Goal: Download file/media

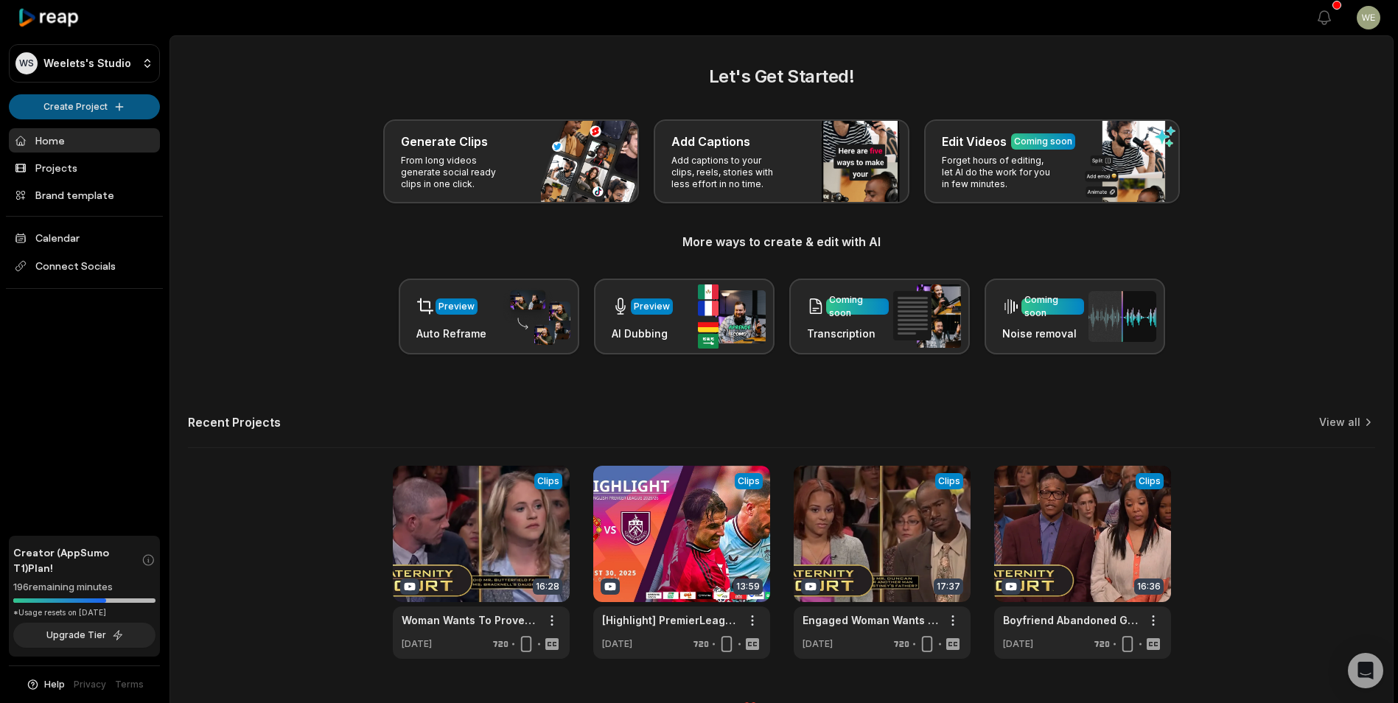
click at [77, 114] on html "WS Weelets's Studio Create Project Home Projects Brand template Calendar Connec…" at bounding box center [699, 351] width 1398 height 703
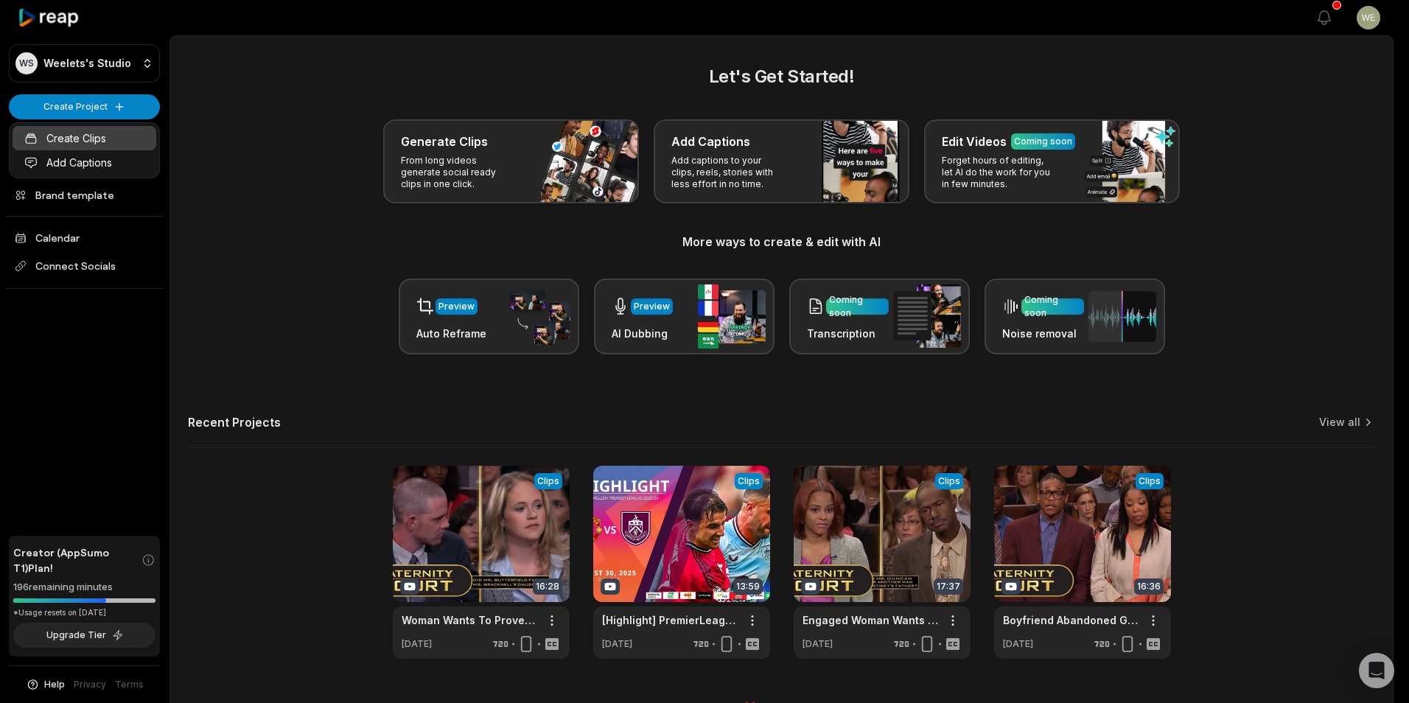
click at [78, 140] on link "Create Clips" at bounding box center [85, 138] width 144 height 24
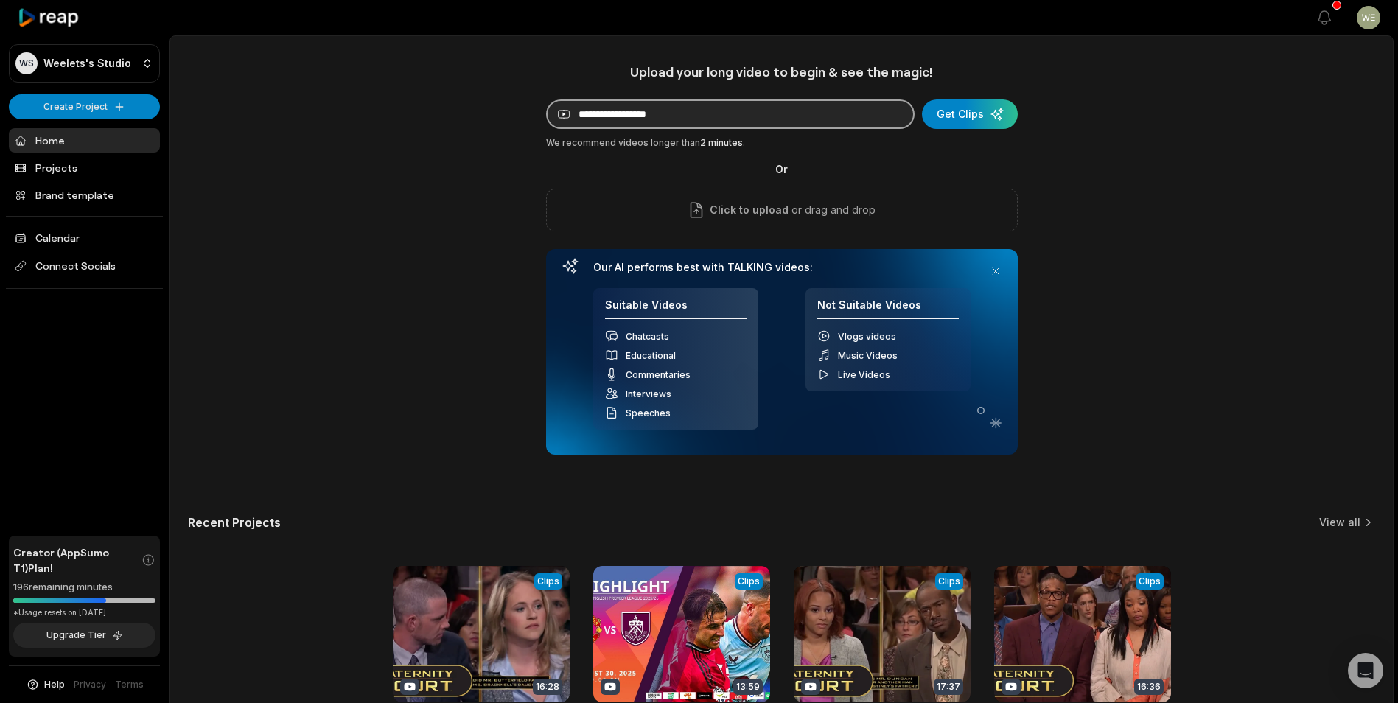
paste input "**********"
type input "**********"
click at [957, 114] on div "submit" at bounding box center [970, 114] width 96 height 29
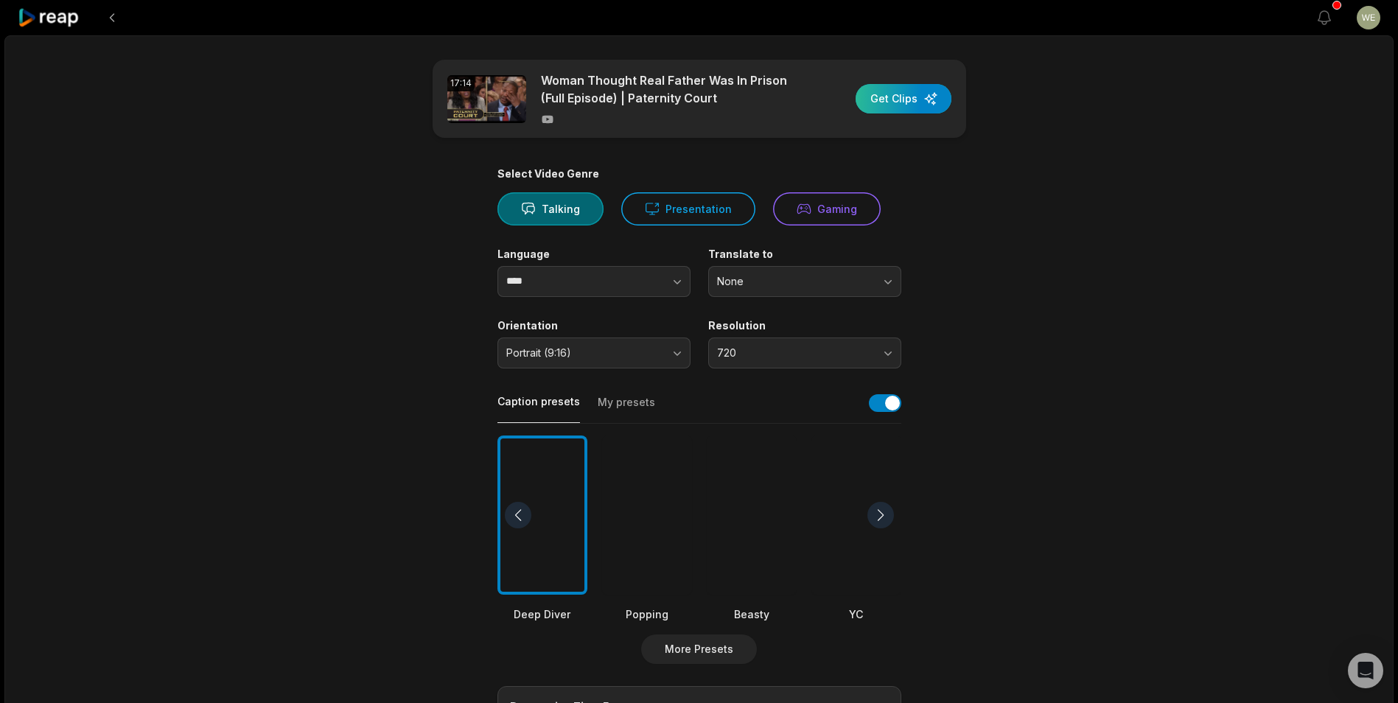
click at [891, 100] on div "button" at bounding box center [904, 98] width 96 height 29
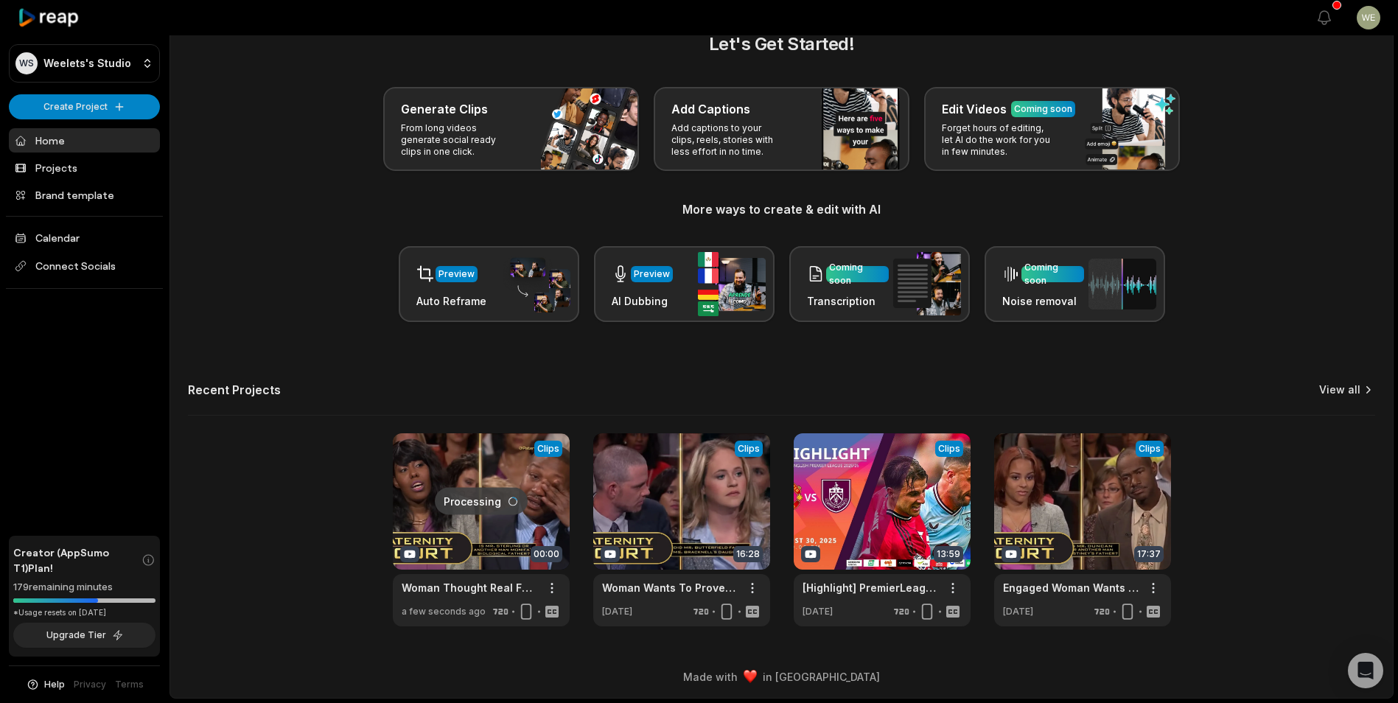
click at [1342, 393] on link "View all" at bounding box center [1340, 390] width 41 height 15
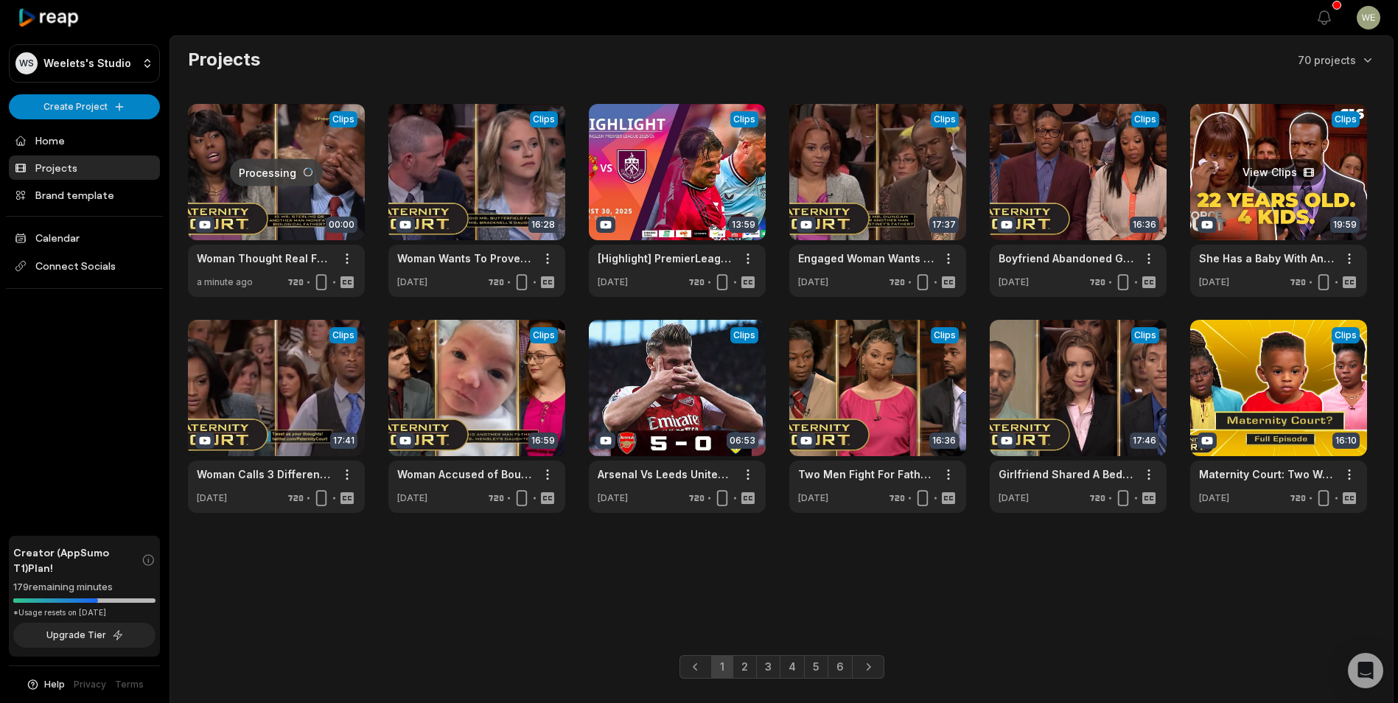
click at [1331, 187] on link at bounding box center [1279, 200] width 177 height 193
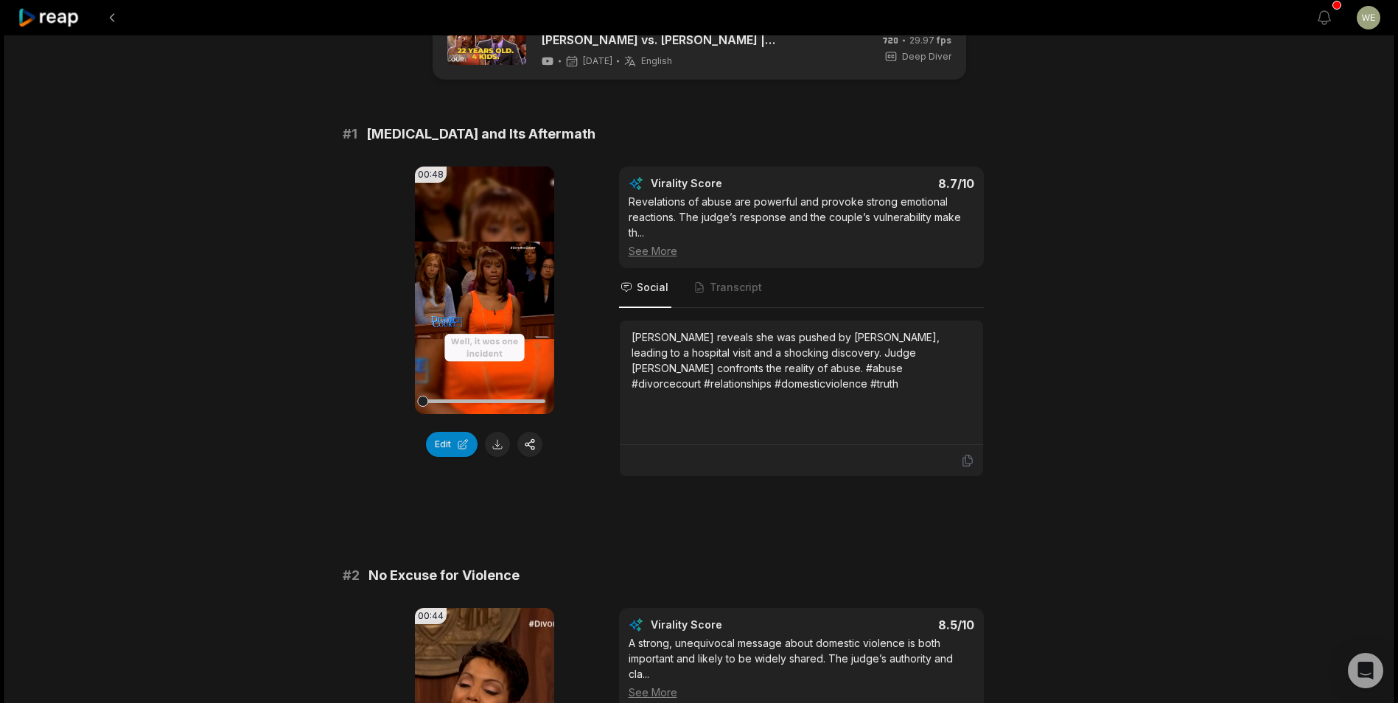
scroll to position [147, 0]
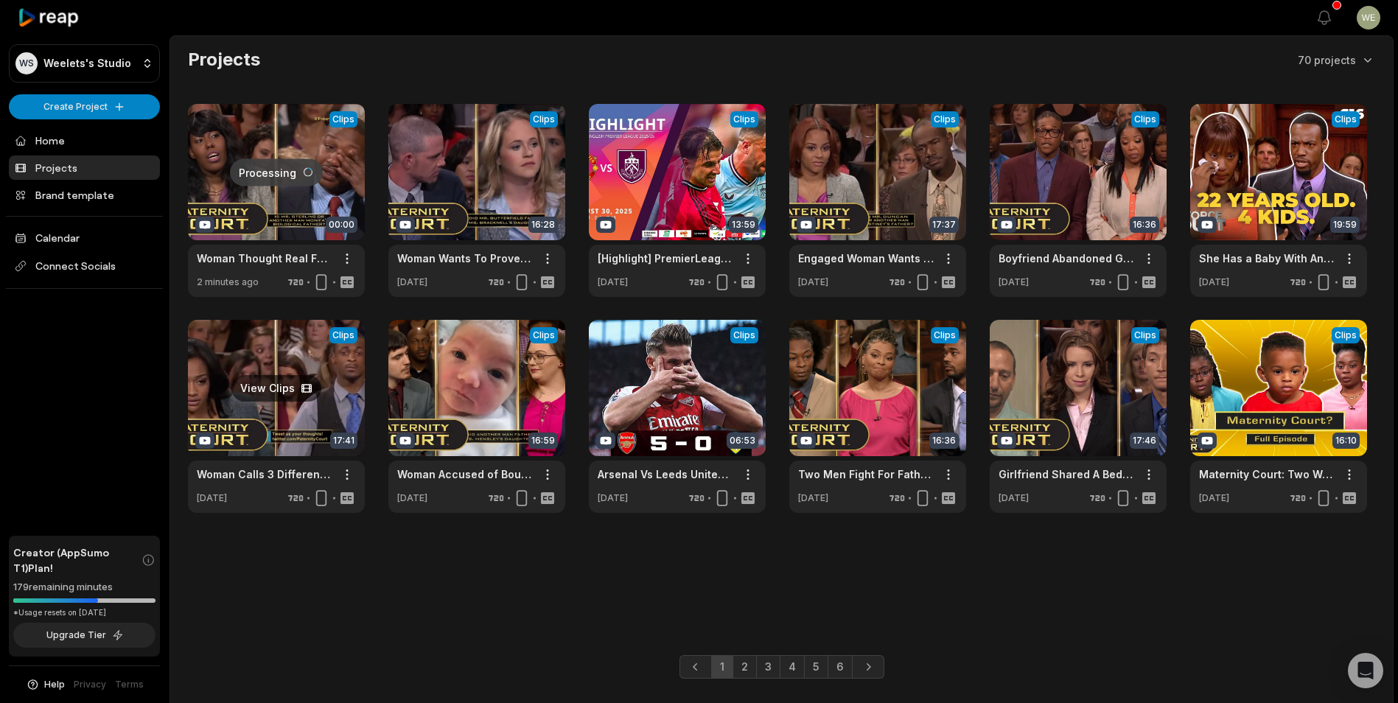
click at [332, 402] on link at bounding box center [276, 416] width 177 height 193
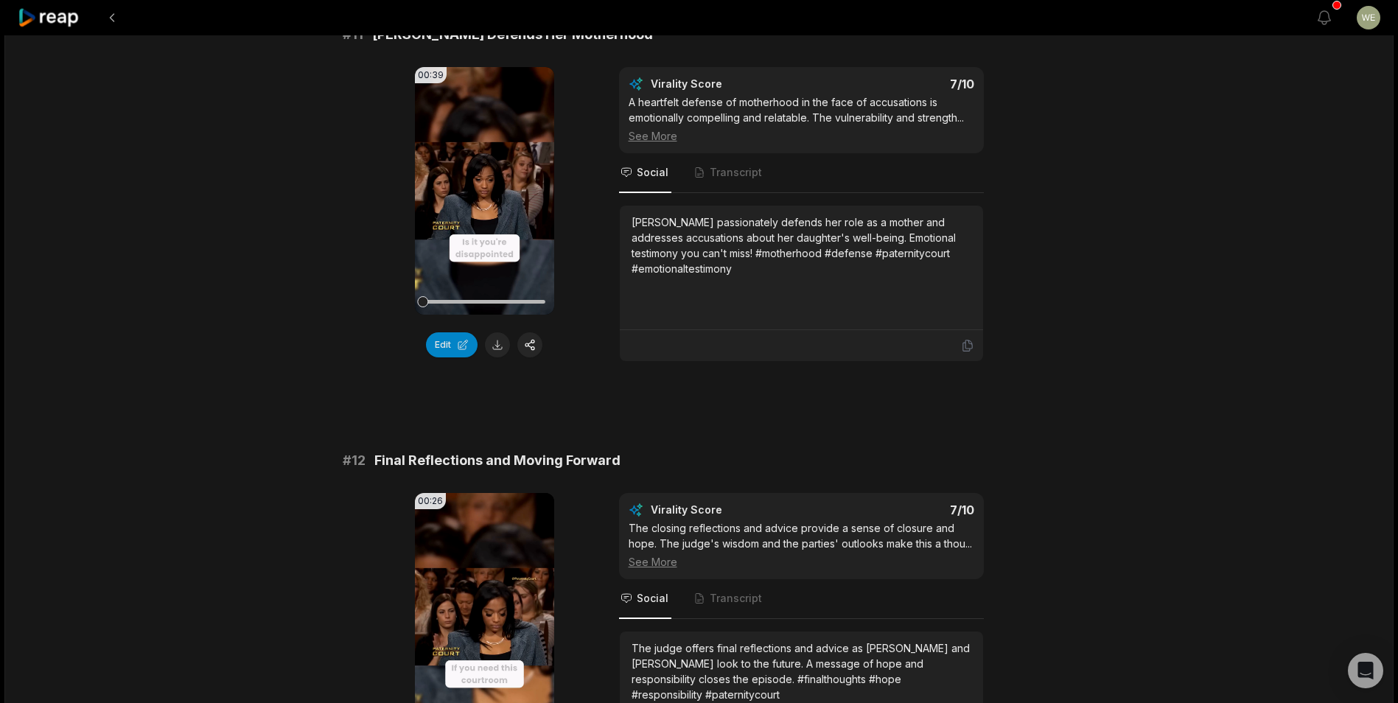
scroll to position [147, 0]
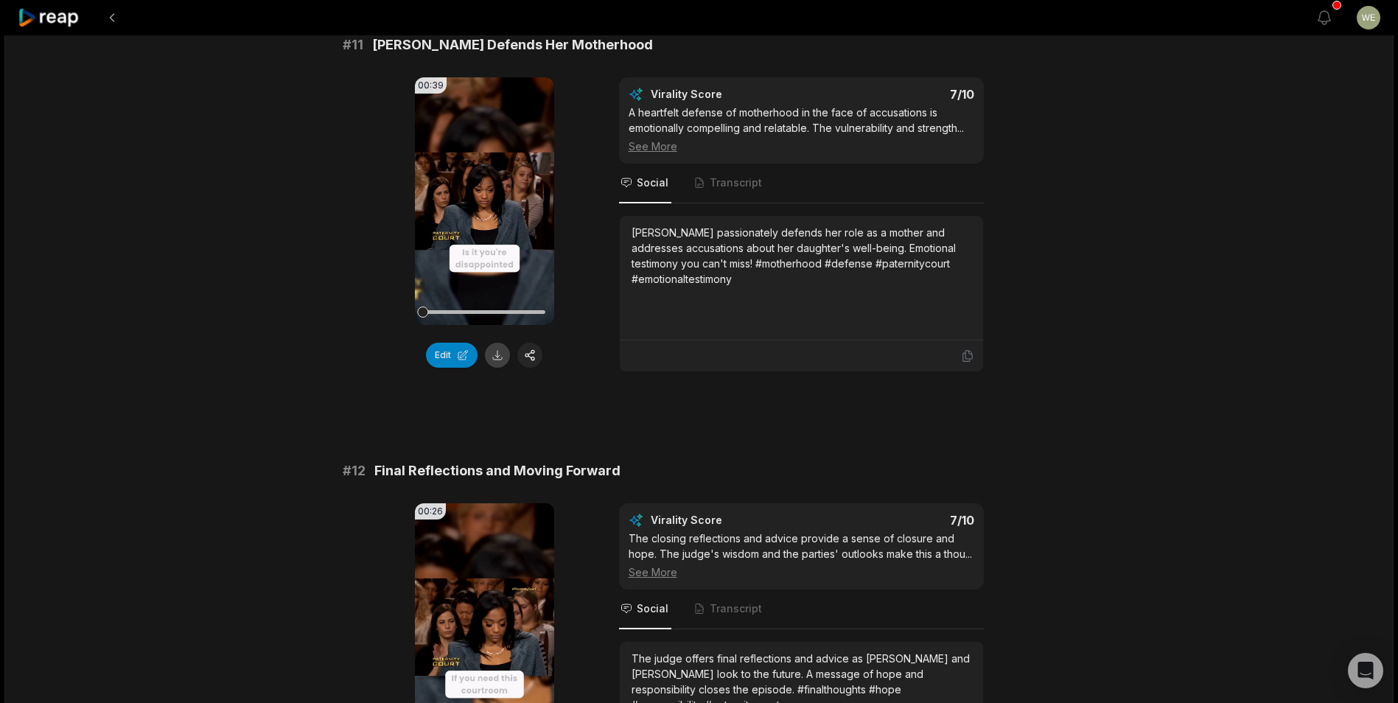
click at [499, 361] on button at bounding box center [497, 355] width 25 height 25
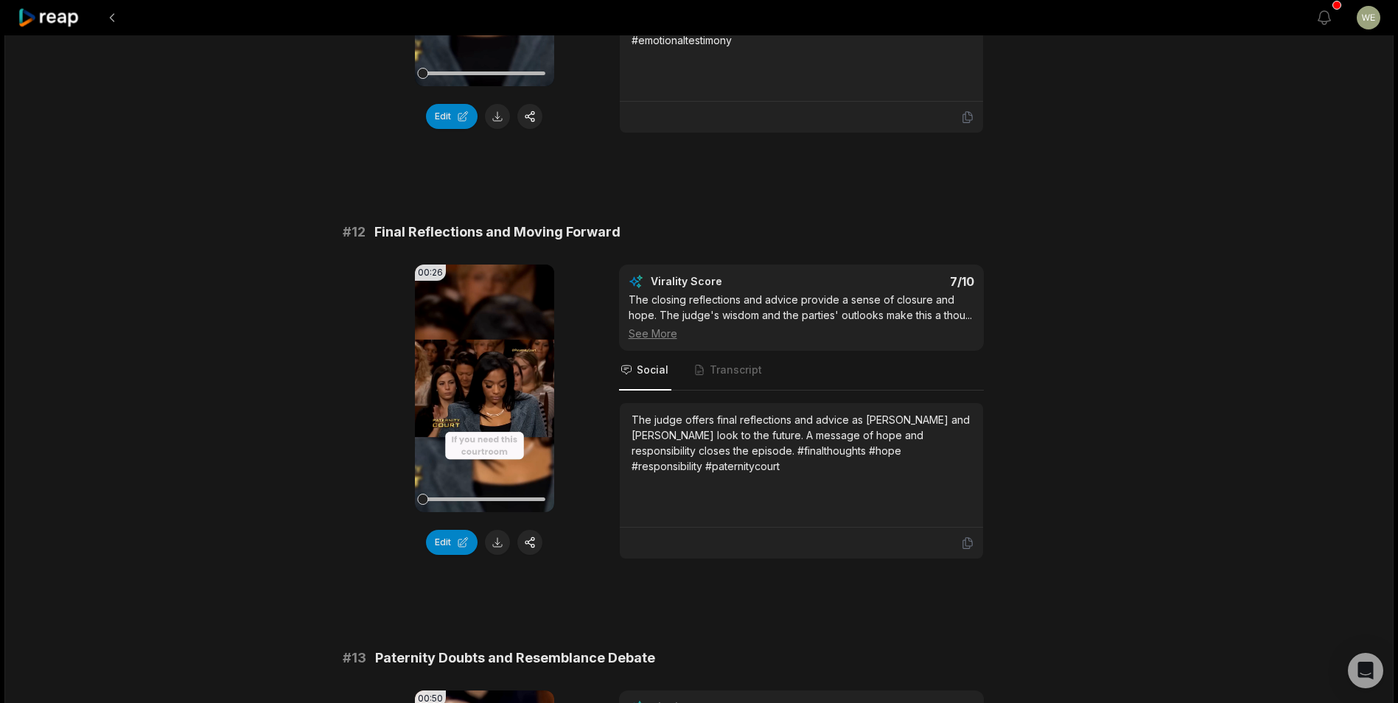
scroll to position [516, 0]
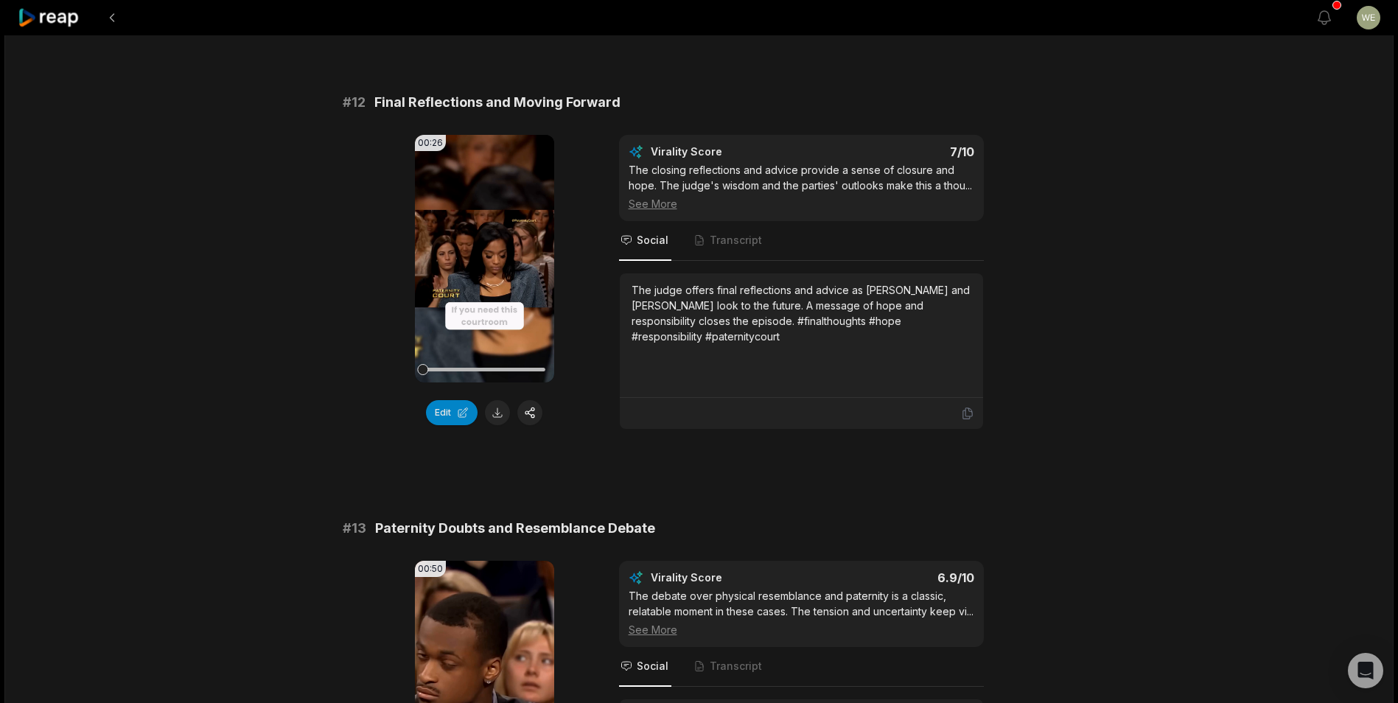
drag, startPoint x: 495, startPoint y: 417, endPoint x: 503, endPoint y: 407, distance: 12.6
click at [495, 417] on button at bounding box center [497, 412] width 25 height 25
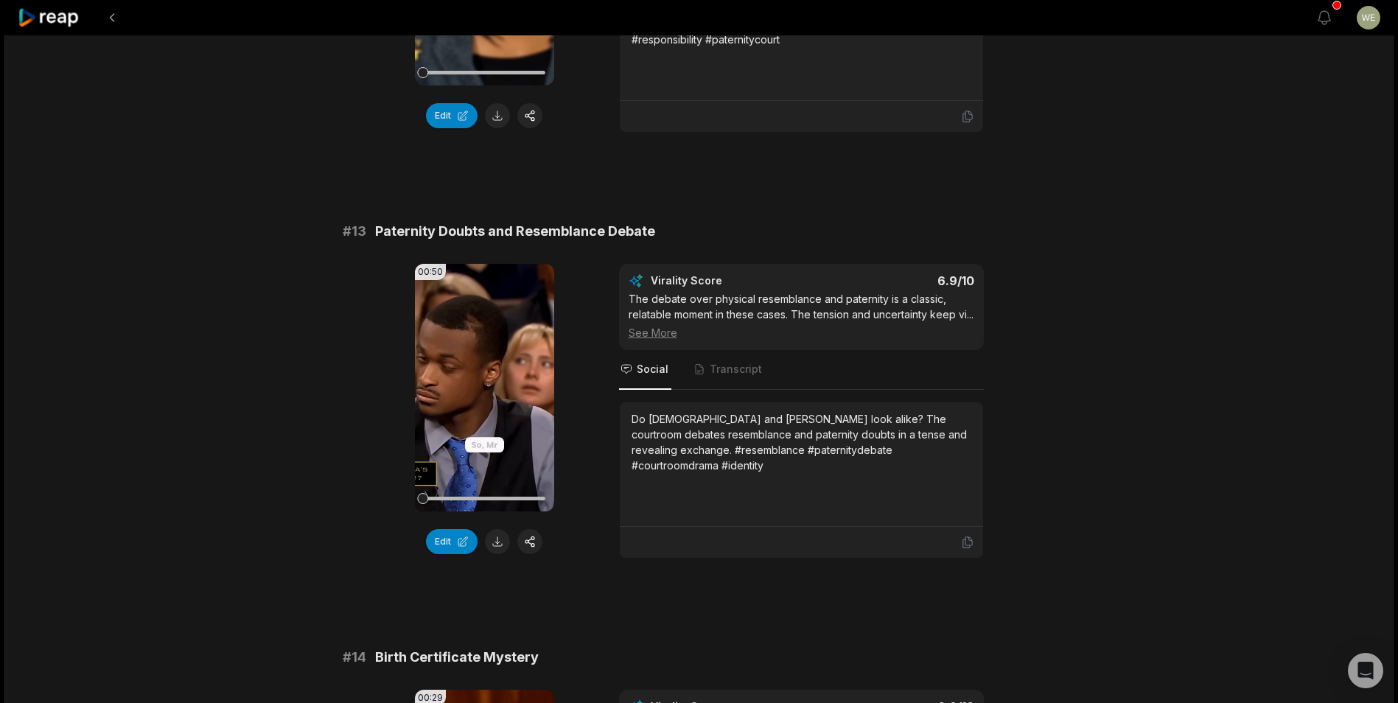
scroll to position [958, 0]
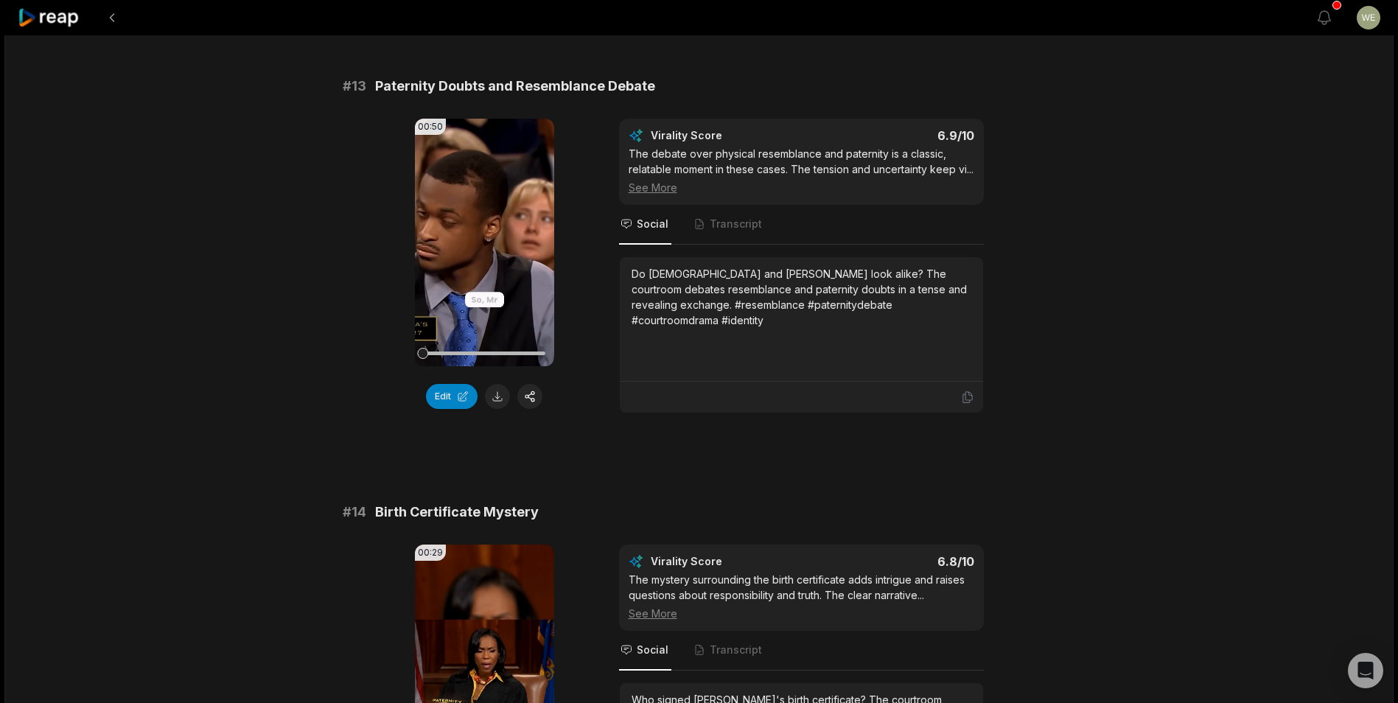
click at [501, 397] on button at bounding box center [497, 396] width 25 height 25
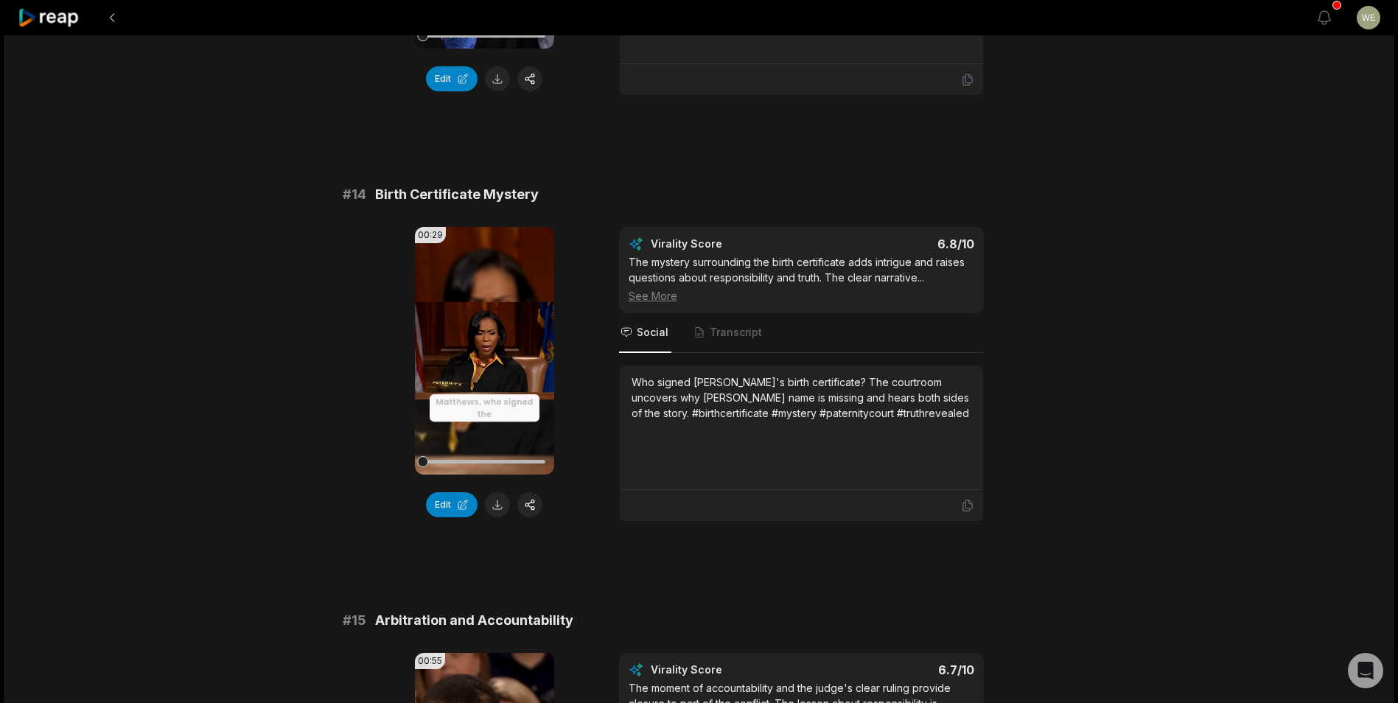
scroll to position [1474, 0]
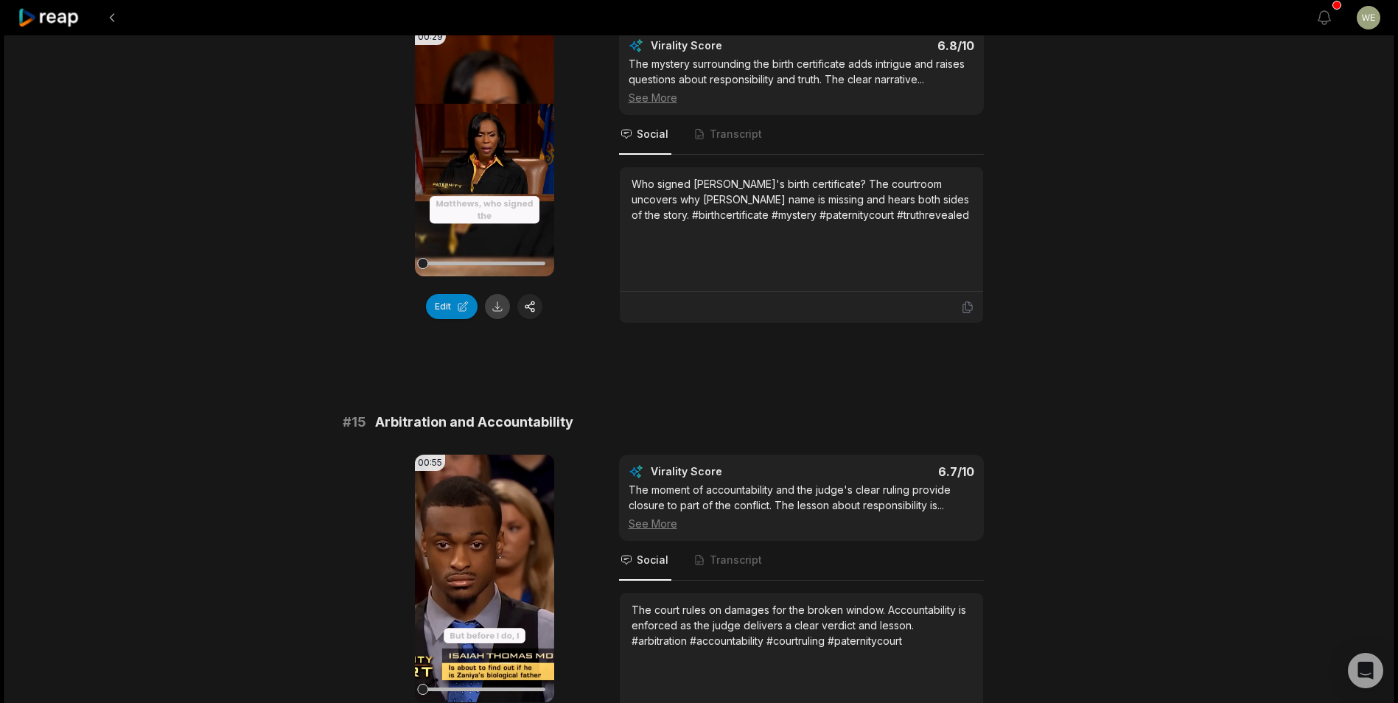
click at [501, 319] on button at bounding box center [497, 306] width 25 height 25
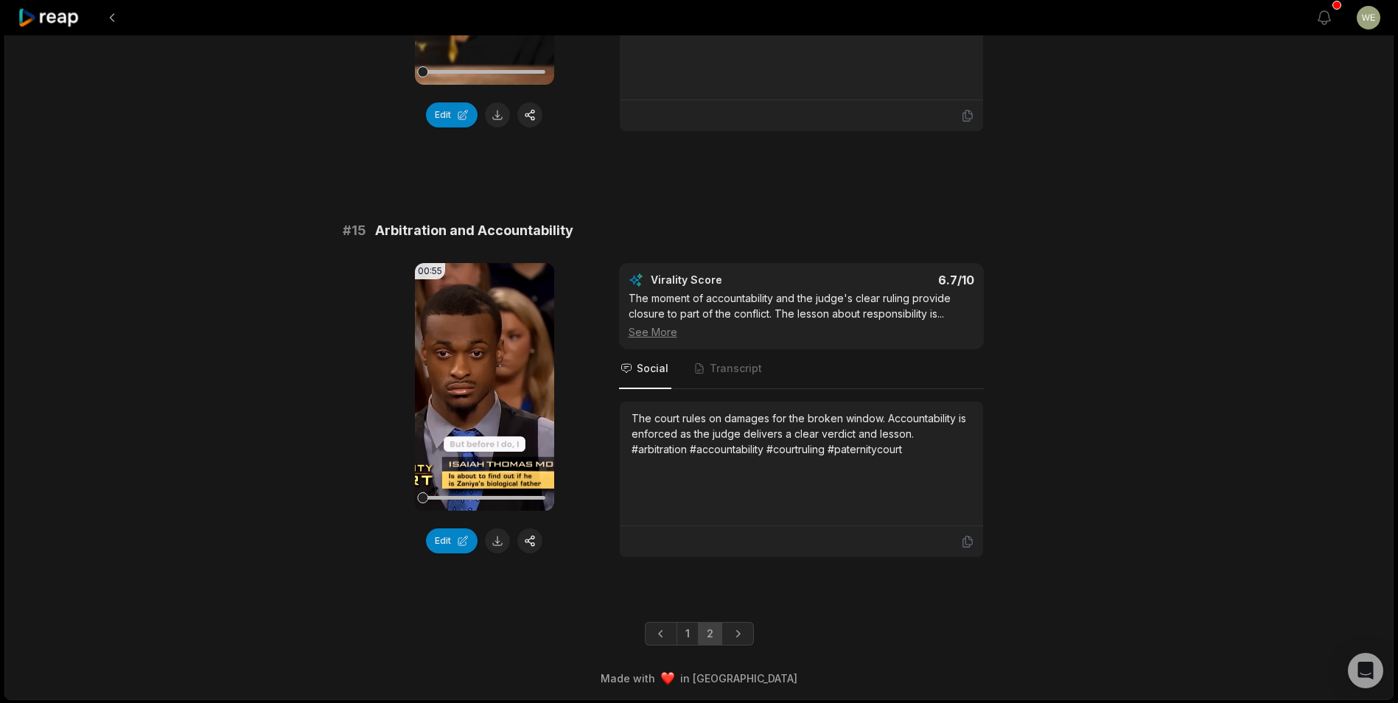
scroll to position [1683, 0]
click at [500, 544] on button at bounding box center [497, 539] width 25 height 25
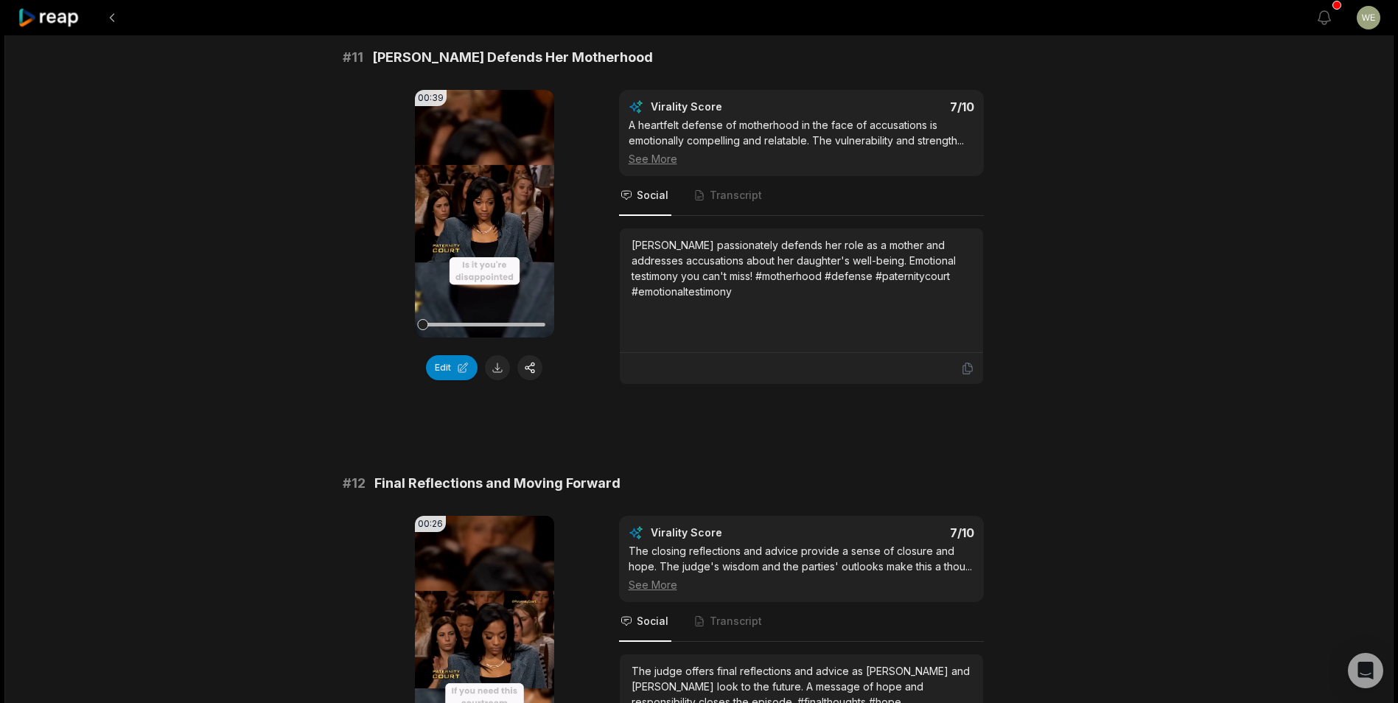
scroll to position [0, 0]
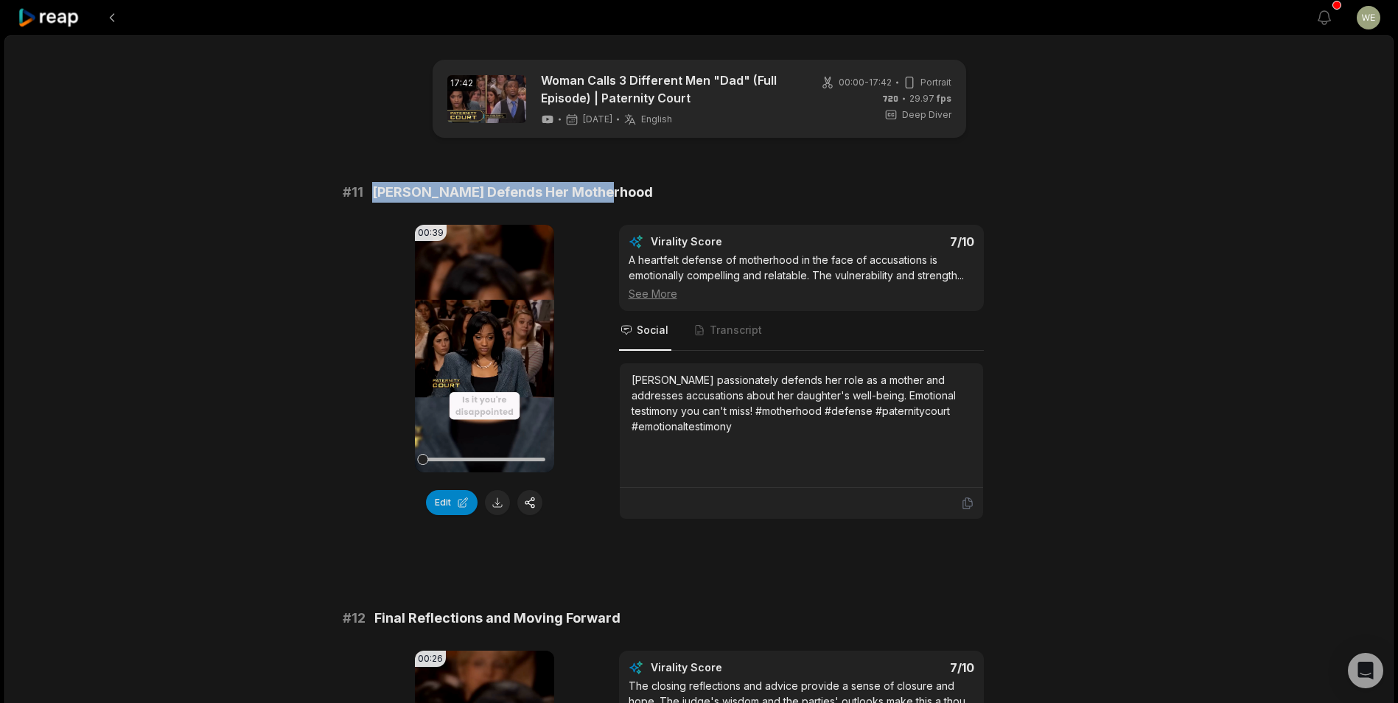
drag, startPoint x: 376, startPoint y: 190, endPoint x: 645, endPoint y: 190, distance: 269.1
click at [645, 190] on div "# 11 Matthews Defends Her Motherhood" at bounding box center [700, 192] width 714 height 21
copy span "Matthews Defends Her Motherhood"
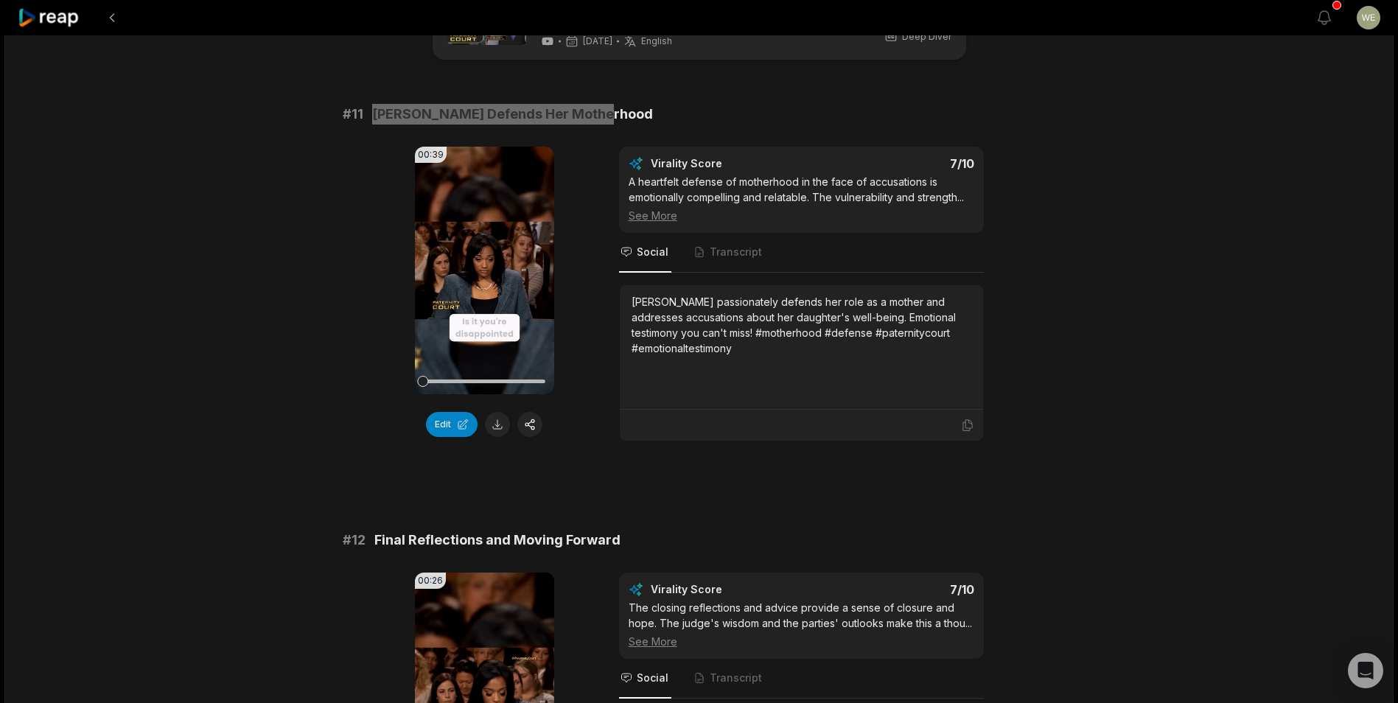
scroll to position [147, 0]
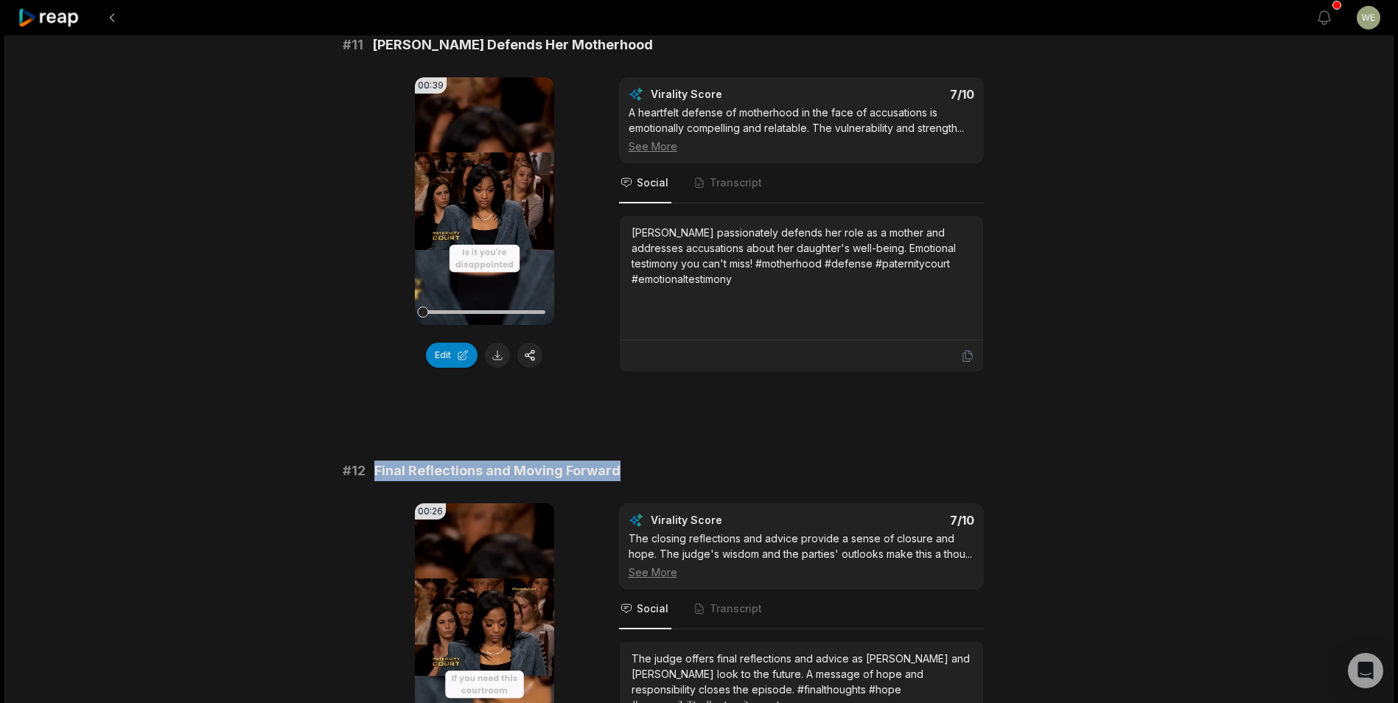
drag, startPoint x: 374, startPoint y: 473, endPoint x: 642, endPoint y: 470, distance: 267.6
click at [642, 470] on div "# 12 Final Reflections and Moving Forward" at bounding box center [700, 471] width 714 height 21
drag, startPoint x: 642, startPoint y: 470, endPoint x: 546, endPoint y: 470, distance: 95.8
copy span "Final Reflections and Moving Forward"
click at [384, 313] on div "00:39 Your browser does not support mp4 format. Edit Virality Score 7 /10 A hea…" at bounding box center [700, 224] width 714 height 295
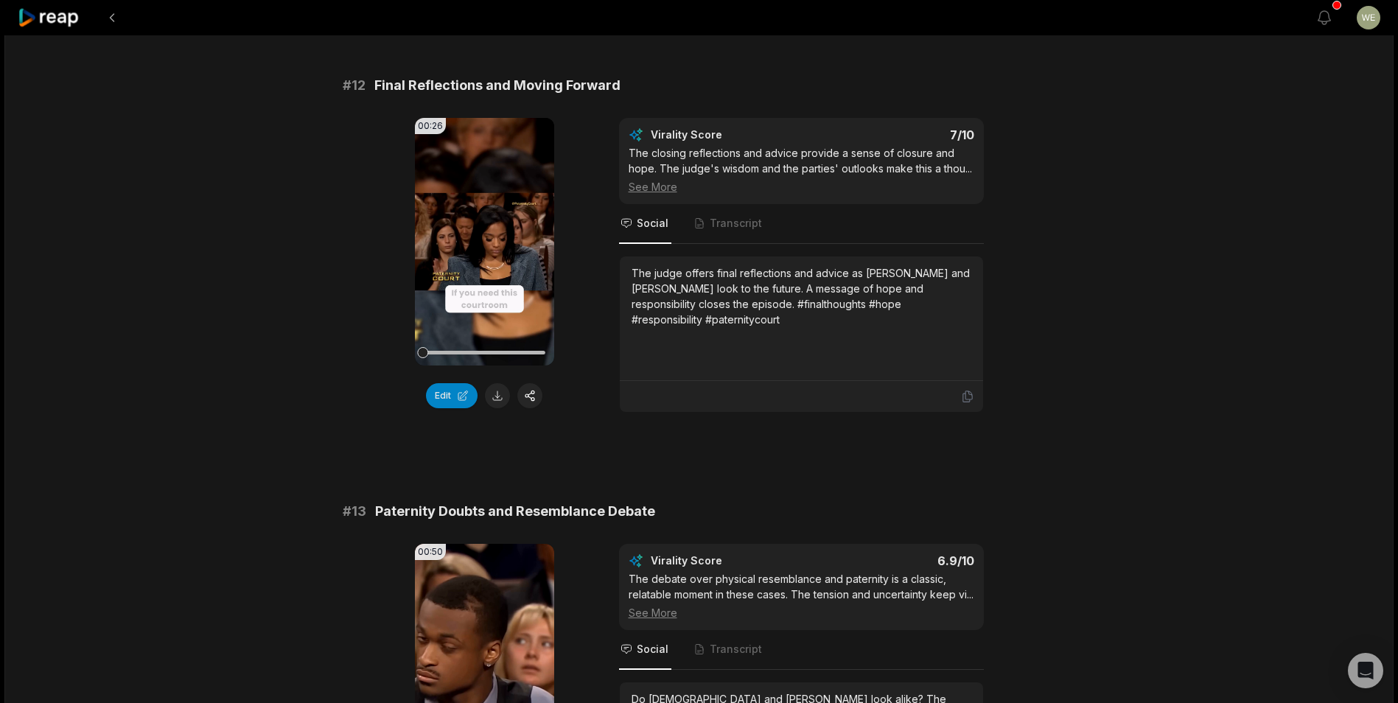
scroll to position [663, 0]
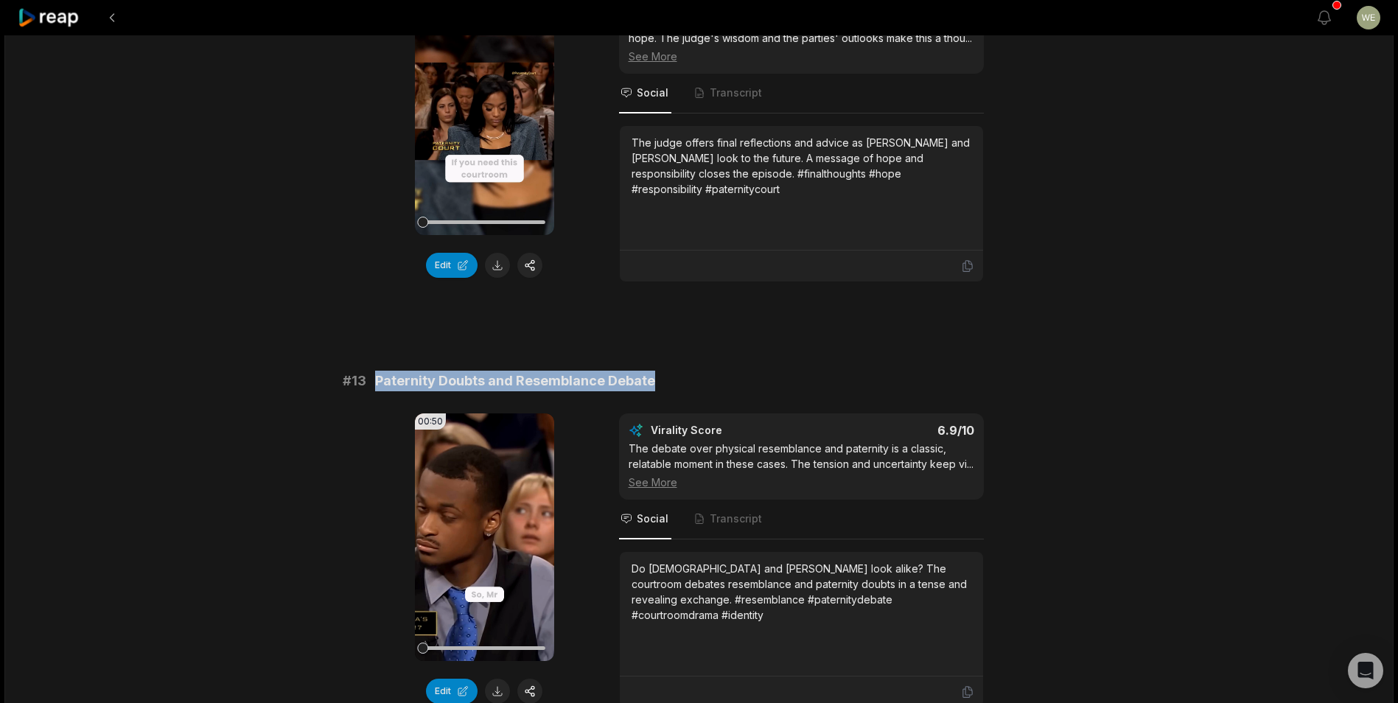
drag, startPoint x: 371, startPoint y: 382, endPoint x: 705, endPoint y: 388, distance: 334.0
click at [705, 388] on div "# 13 Paternity Doubts and Resemblance Debate" at bounding box center [700, 381] width 714 height 21
copy span "Paternity Doubts and Resemblance Debate"
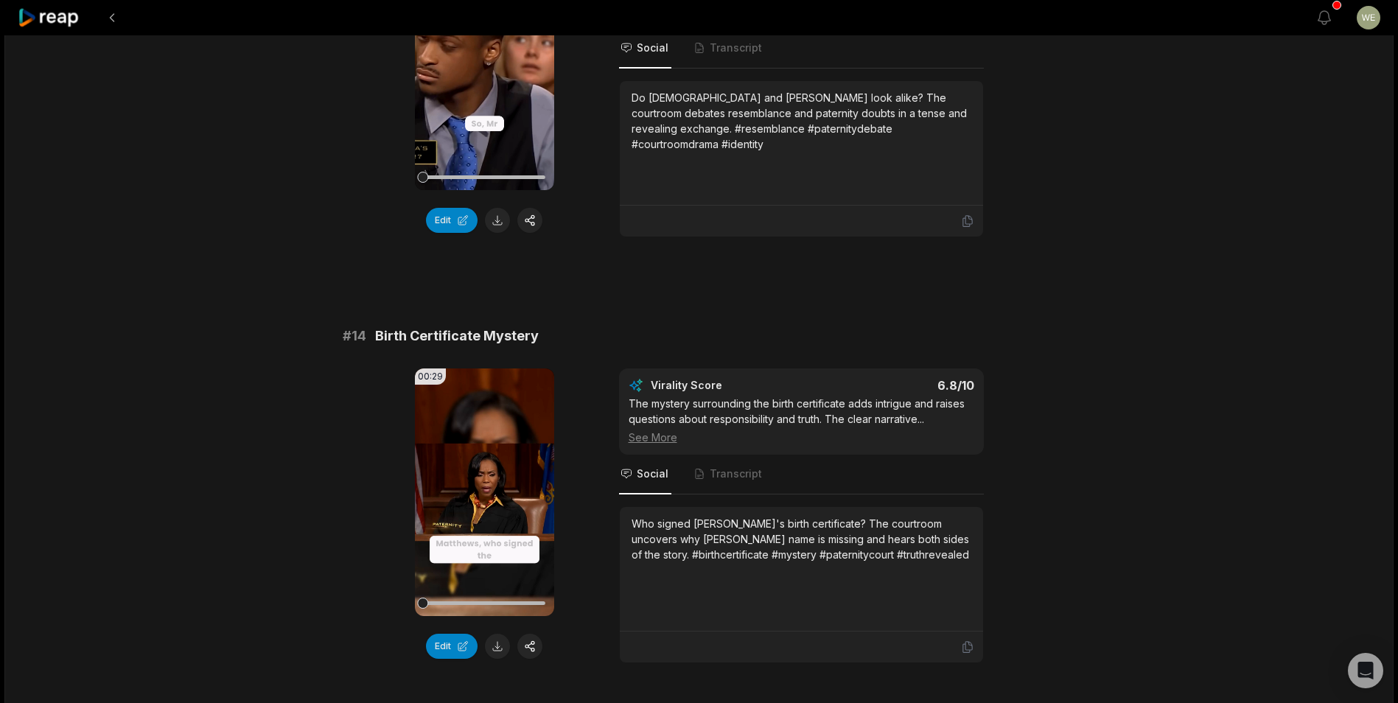
scroll to position [1253, 0]
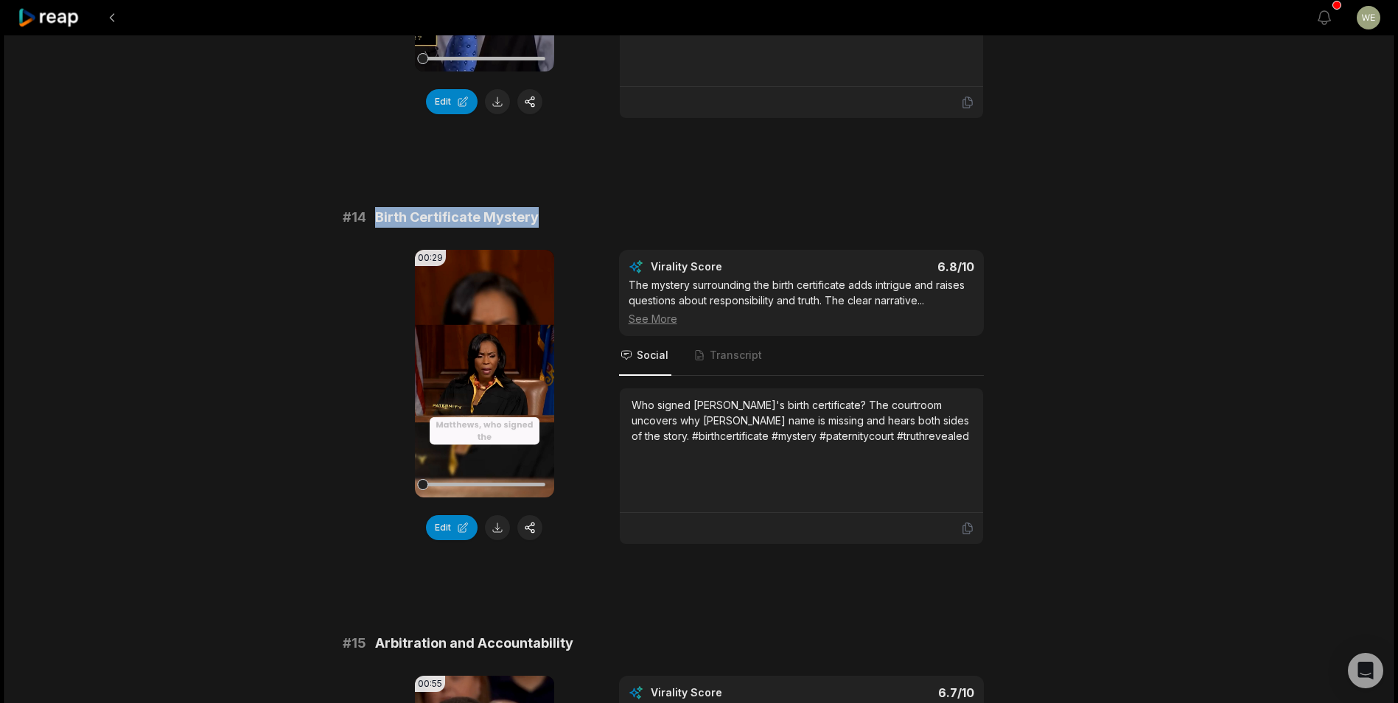
drag, startPoint x: 369, startPoint y: 234, endPoint x: 632, endPoint y: 234, distance: 263.9
click at [632, 228] on div "# 14 Birth Certificate Mystery" at bounding box center [700, 217] width 714 height 21
copy div "Birth Certificate Mystery"
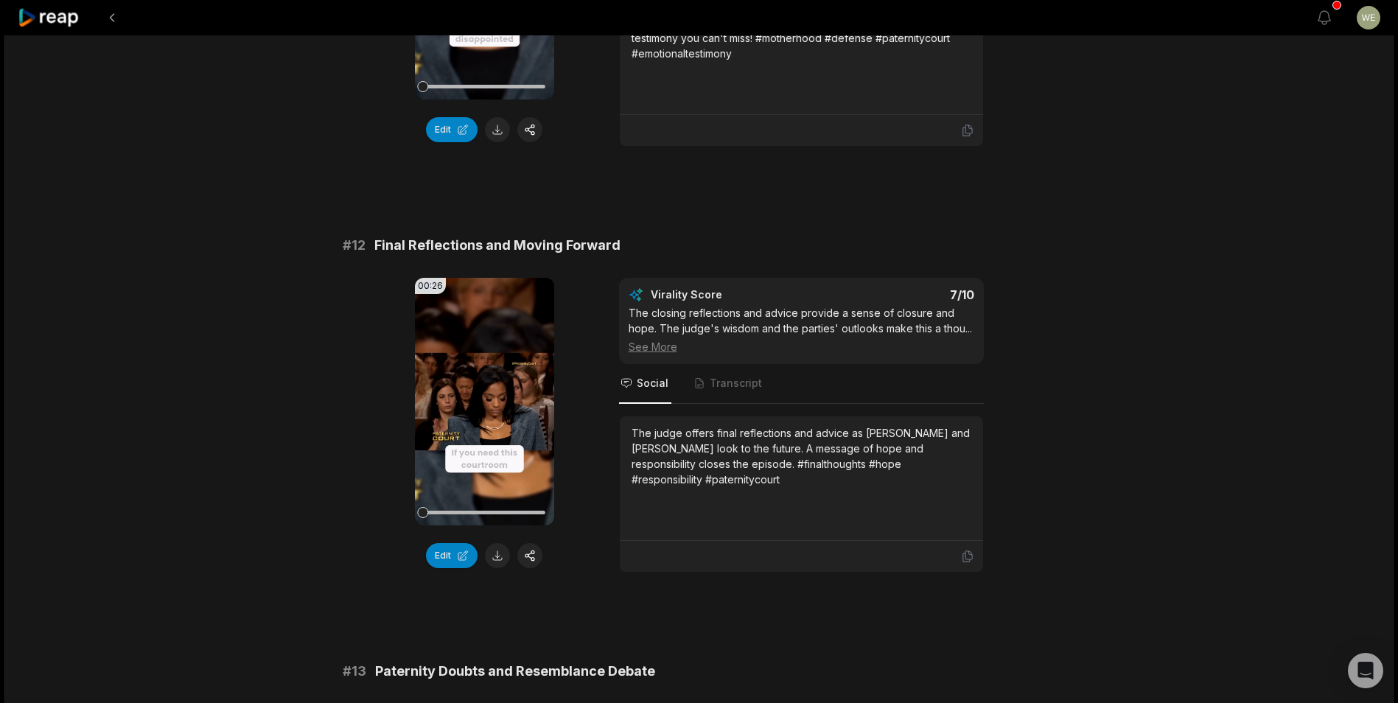
scroll to position [356, 0]
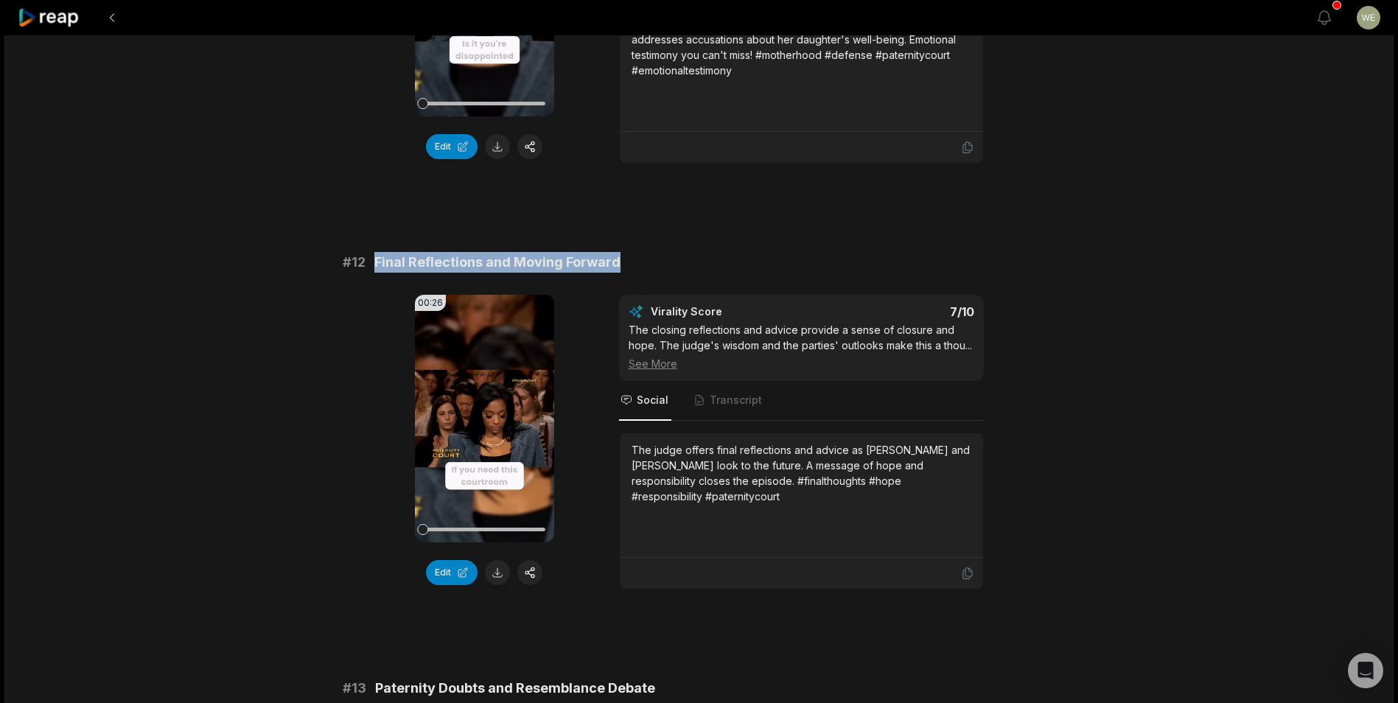
drag, startPoint x: 369, startPoint y: 261, endPoint x: 618, endPoint y: 262, distance: 248.4
click at [618, 262] on div "# 12 Final Reflections and Moving Forward" at bounding box center [700, 262] width 714 height 21
drag, startPoint x: 618, startPoint y: 262, endPoint x: 532, endPoint y: 264, distance: 86.3
copy span "Final Reflections and Moving Forward"
